Goal: Information Seeking & Learning: Check status

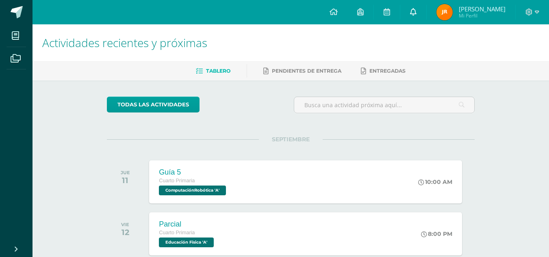
click at [426, 9] on link at bounding box center [413, 12] width 26 height 24
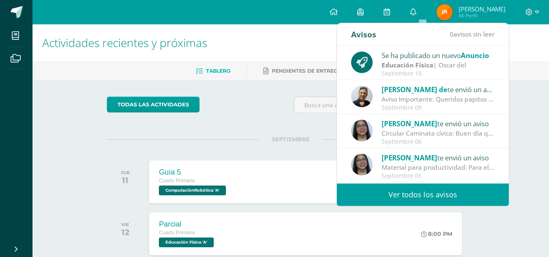
click at [408, 129] on div "Circular Caminata cívica: Buen día queridos papitos y estudiantes por este medi…" at bounding box center [437, 133] width 113 height 9
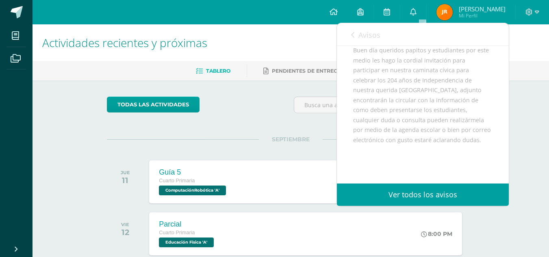
scroll to position [158, 0]
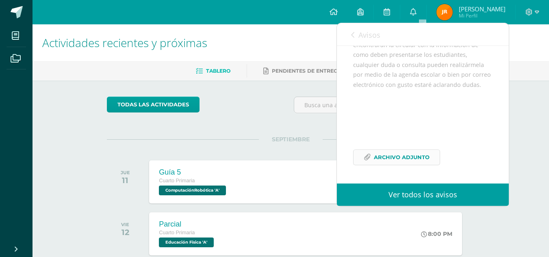
click at [407, 161] on span "Archivo Adjunto" at bounding box center [402, 157] width 56 height 15
click at [364, 39] on span "Avisos" at bounding box center [369, 35] width 22 height 10
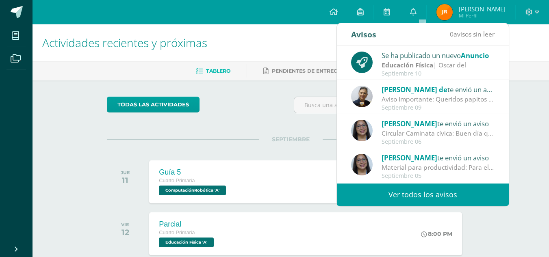
click at [402, 97] on div "Aviso Importante: Queridos papitos por este medio les saludo cordialmente. El m…" at bounding box center [437, 99] width 113 height 9
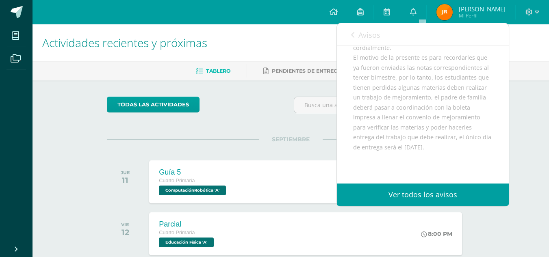
scroll to position [85, 0]
click at [377, 34] on span "Avisos" at bounding box center [369, 35] width 22 height 10
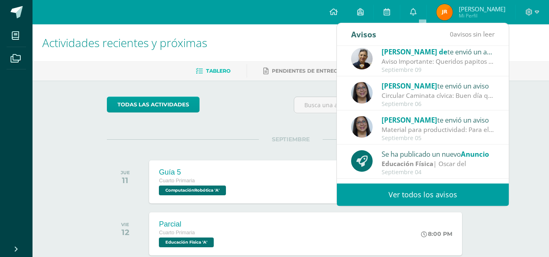
scroll to position [40, 0]
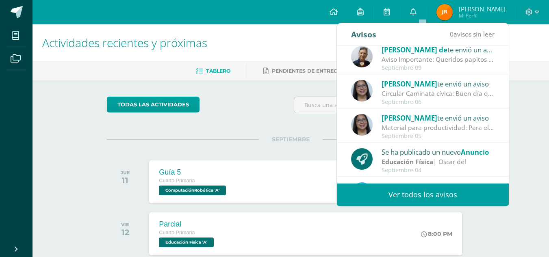
click at [262, 127] on div "todas las Actividades No tienes actividades Échale un vistazo a los demás perío…" at bounding box center [291, 216] width 400 height 273
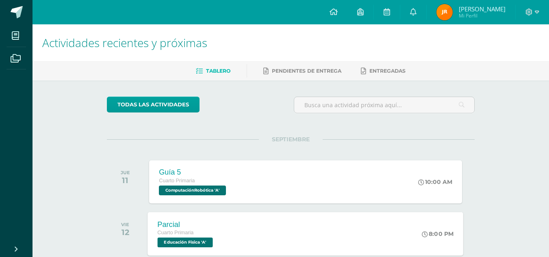
click at [342, 247] on div "Parcial Cuarto Primaria Educación Física 'A' 8:00 PM Parcial Educación Física C…" at bounding box center [306, 233] width 316 height 43
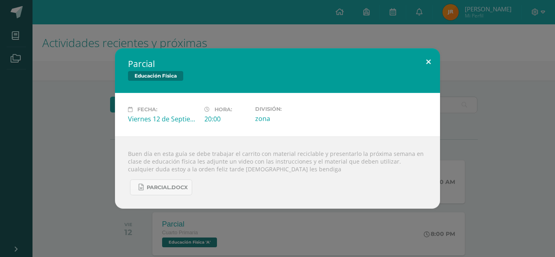
click at [428, 60] on button at bounding box center [428, 62] width 23 height 28
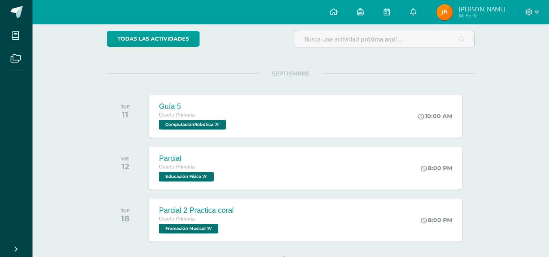
scroll to position [97, 0]
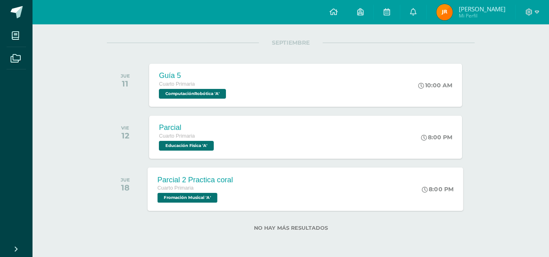
click at [346, 201] on div "Parcial 2 Practica coral Cuarto Primaria Fromación Musical 'A' 8:00 PM Parcial …" at bounding box center [306, 188] width 316 height 43
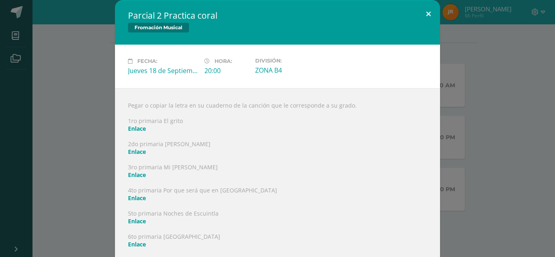
click at [429, 11] on button at bounding box center [428, 14] width 23 height 28
